Goal: Information Seeking & Learning: Learn about a topic

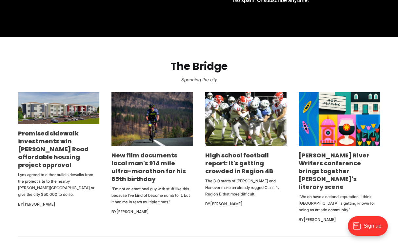
scroll to position [349, 0]
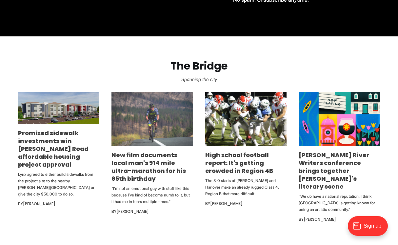
click at [150, 126] on img at bounding box center [151, 119] width 81 height 54
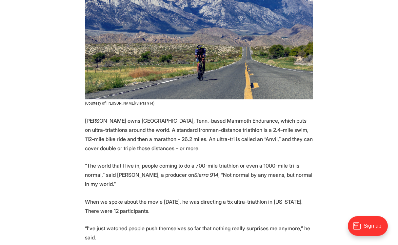
scroll to position [590, 0]
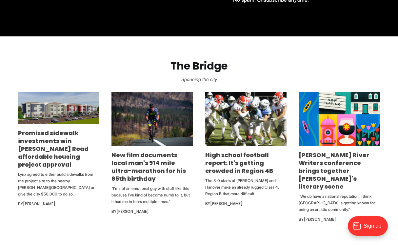
scroll to position [362, 0]
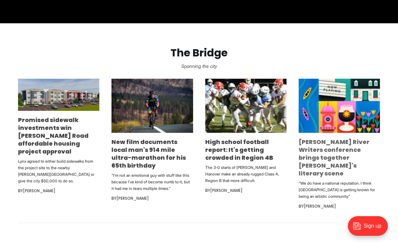
click at [330, 147] on link "James River Writers conference brings together Richmond's literary scene" at bounding box center [334, 158] width 71 height 40
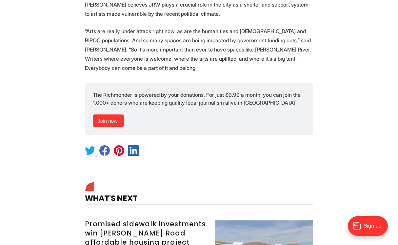
scroll to position [2177, 0]
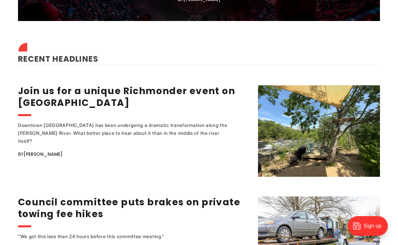
scroll to position [795, 0]
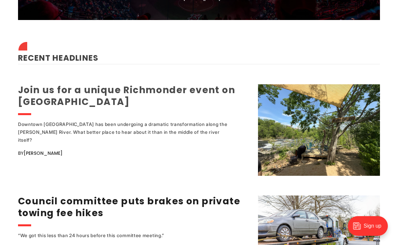
click at [112, 84] on link "Join us for a unique Richmonder event on [GEOGRAPHIC_DATA]" at bounding box center [126, 96] width 217 height 25
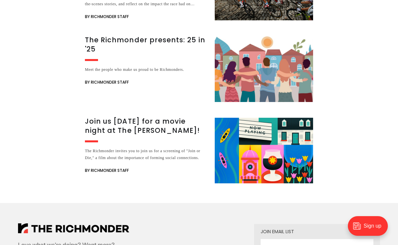
scroll to position [800, 0]
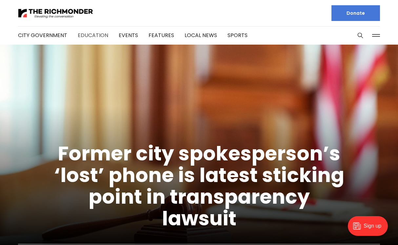
click at [96, 36] on link "Education" at bounding box center [93, 35] width 30 height 8
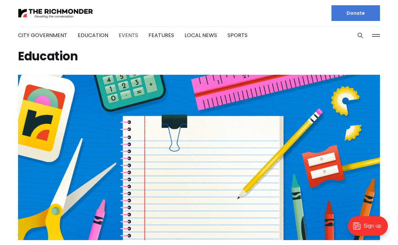
click at [128, 36] on link "Events" at bounding box center [128, 35] width 19 height 8
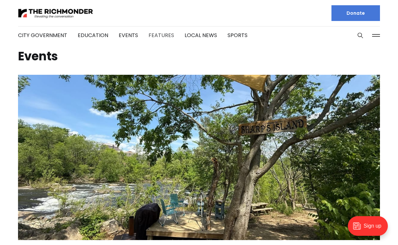
click at [162, 33] on link "Features" at bounding box center [161, 35] width 26 height 8
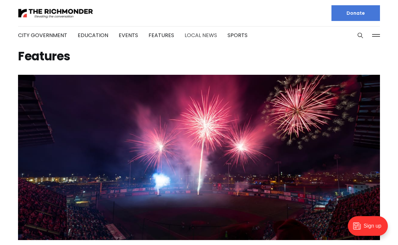
click at [204, 34] on link "Local News" at bounding box center [201, 35] width 32 height 8
